Goal: Task Accomplishment & Management: Manage account settings

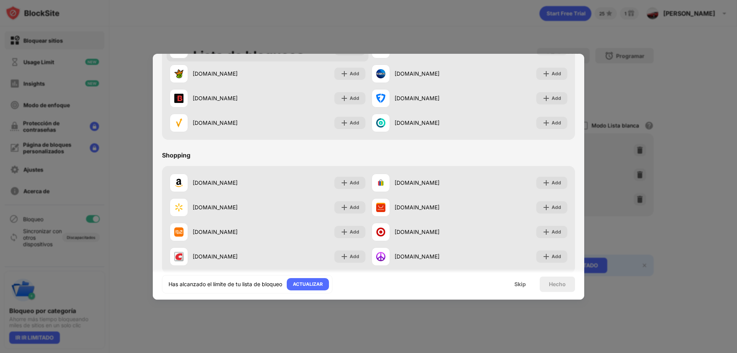
scroll to position [805, 0]
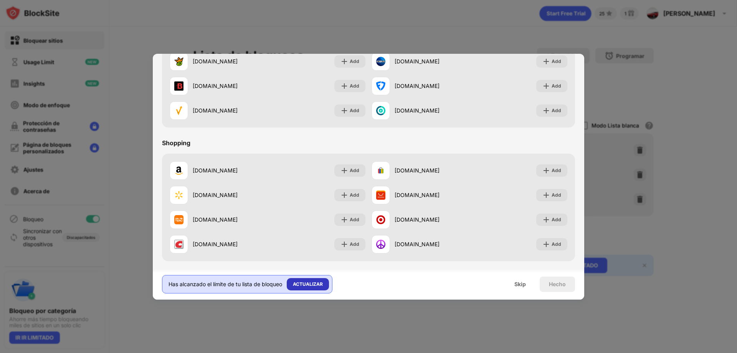
click at [308, 283] on div "ACTUALIZAR" at bounding box center [308, 284] width 30 height 8
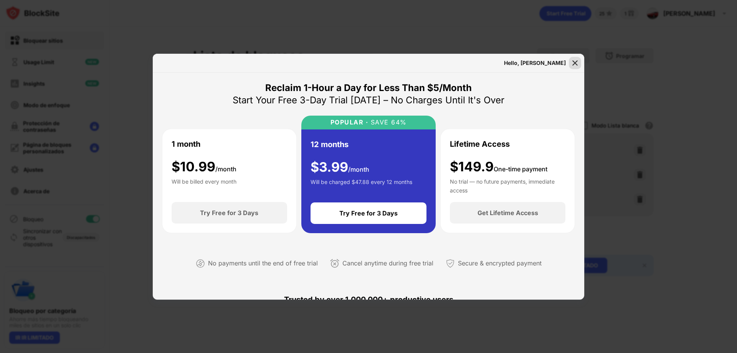
click at [571, 64] on img at bounding box center [575, 63] width 8 height 8
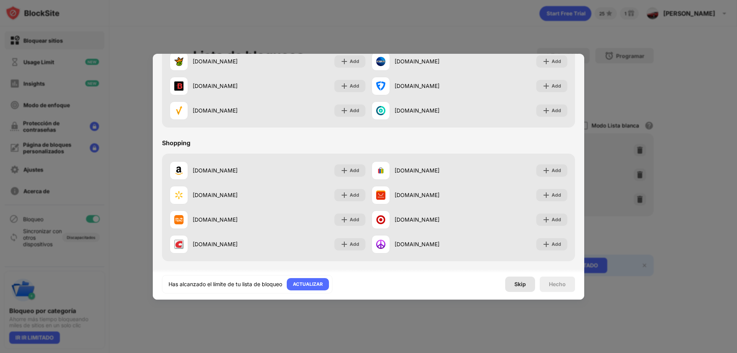
click at [521, 287] on div "Skip" at bounding box center [520, 283] width 30 height 15
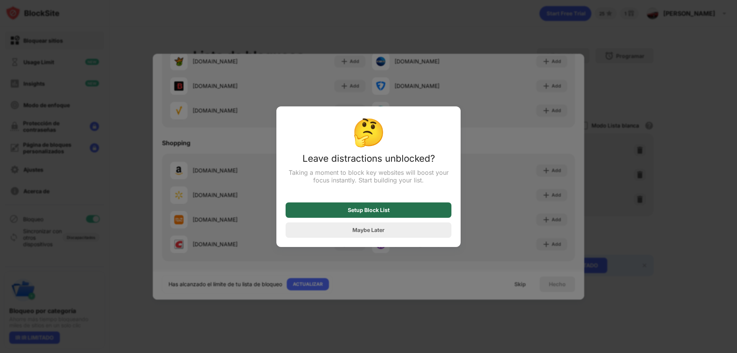
click at [357, 213] on div "Setup Block List" at bounding box center [369, 210] width 42 height 6
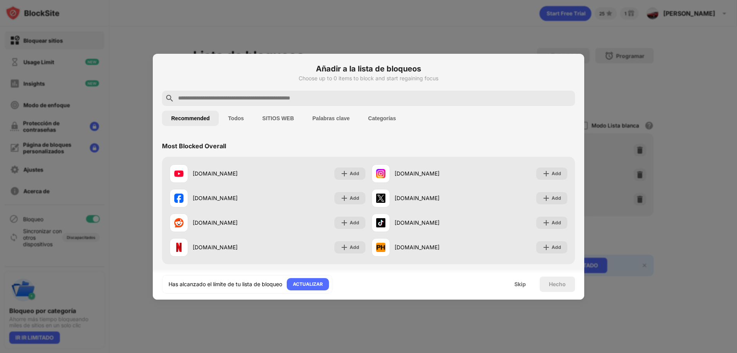
click at [242, 101] on input "text" at bounding box center [374, 98] width 395 height 9
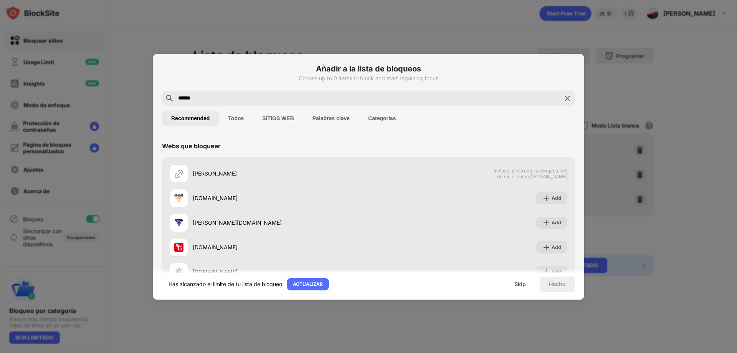
click at [189, 98] on input "******" at bounding box center [368, 98] width 382 height 9
type input "*******"
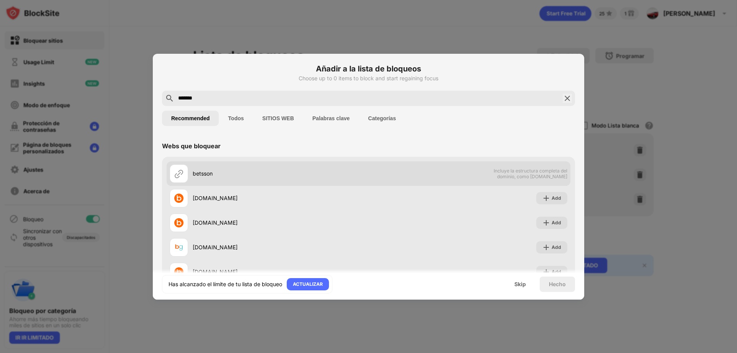
click at [343, 176] on div "betsson" at bounding box center [281, 173] width 176 height 8
click at [177, 176] on img at bounding box center [178, 173] width 9 height 9
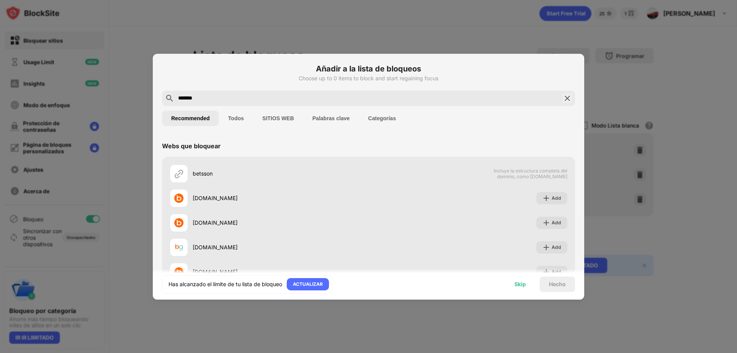
click at [518, 285] on div "Skip" at bounding box center [520, 284] width 12 height 6
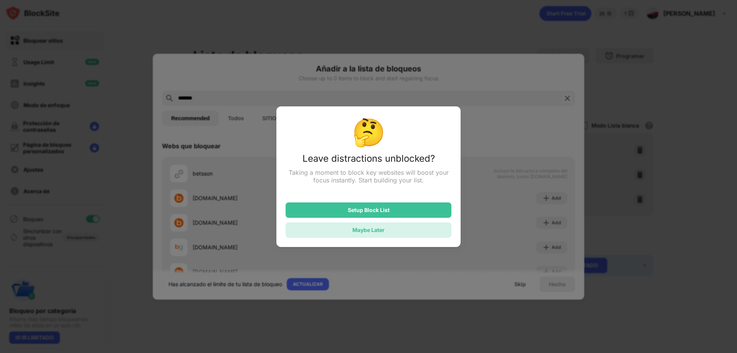
click at [353, 232] on div "Maybe Later" at bounding box center [368, 230] width 32 height 7
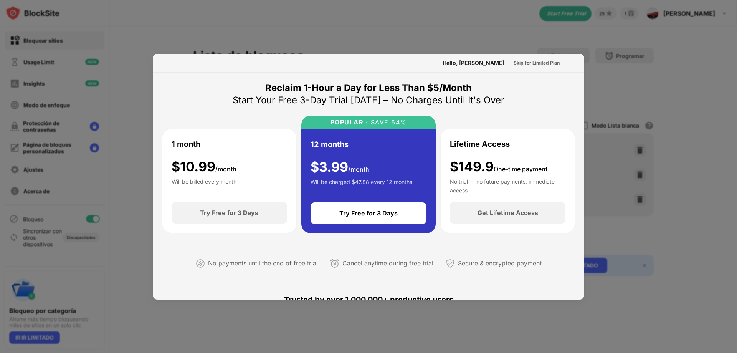
click at [712, 66] on div at bounding box center [368, 176] width 737 height 353
click at [312, 51] on div at bounding box center [368, 176] width 737 height 353
click at [701, 148] on div at bounding box center [368, 176] width 737 height 353
click at [705, 146] on div at bounding box center [368, 176] width 737 height 353
